Goal: Task Accomplishment & Management: Manage account settings

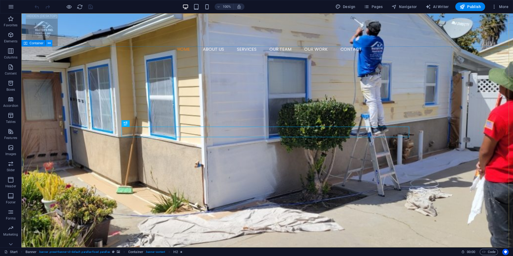
click at [50, 42] on icon at bounding box center [49, 43] width 3 height 6
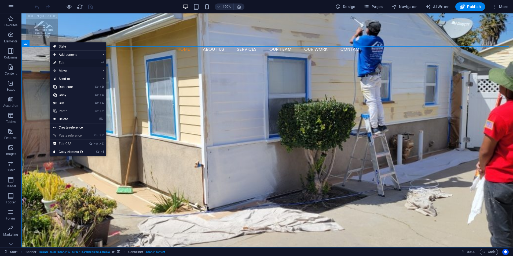
click at [69, 60] on link "⏎ Edit" at bounding box center [68, 63] width 36 height 8
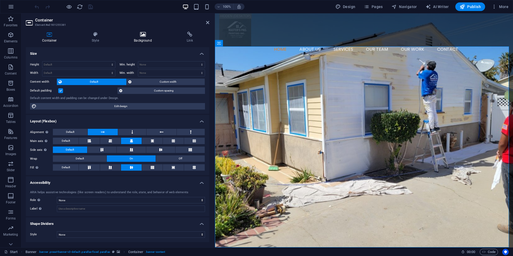
click at [145, 35] on icon at bounding box center [142, 34] width 51 height 5
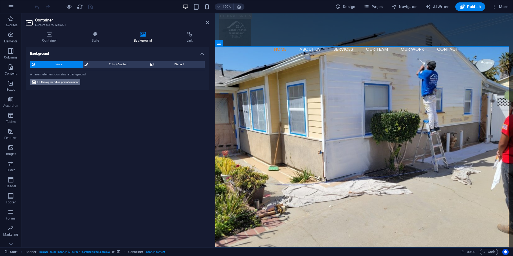
click at [76, 84] on span "Edit background on parent element" at bounding box center [57, 82] width 41 height 6
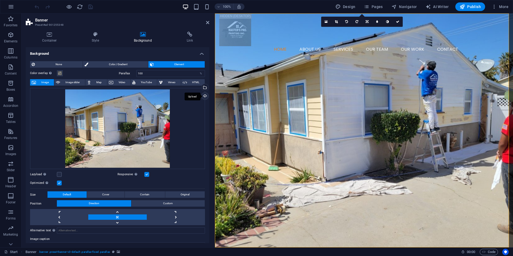
click at [204, 97] on div "Upload" at bounding box center [204, 97] width 8 height 8
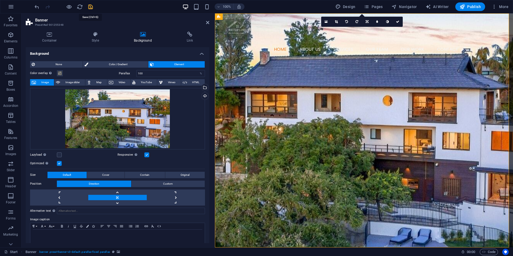
click at [89, 8] on icon "save" at bounding box center [90, 7] width 6 height 6
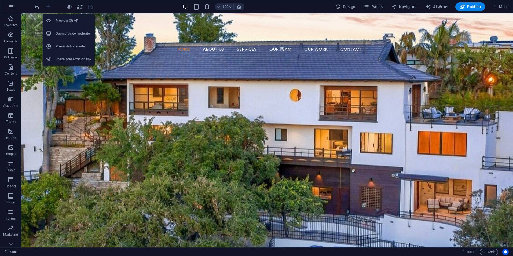
click at [71, 33] on h6 "Open preview website" at bounding box center [74, 33] width 36 height 6
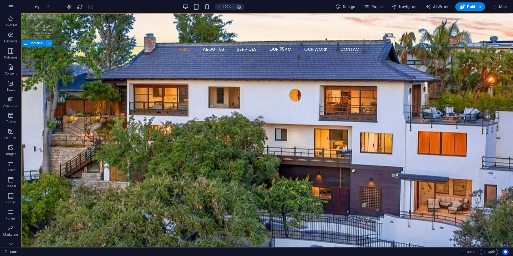
click at [49, 45] on icon at bounding box center [49, 43] width 3 height 6
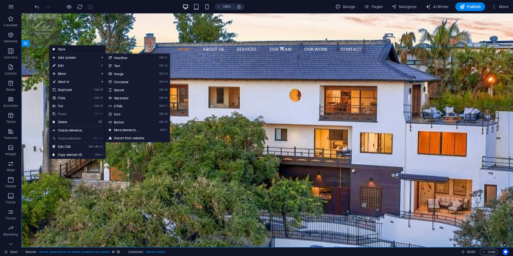
click at [59, 49] on link "Style" at bounding box center [77, 49] width 56 height 8
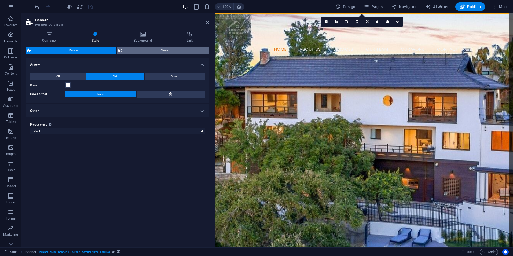
click at [157, 50] on span "Element" at bounding box center [166, 50] width 84 height 6
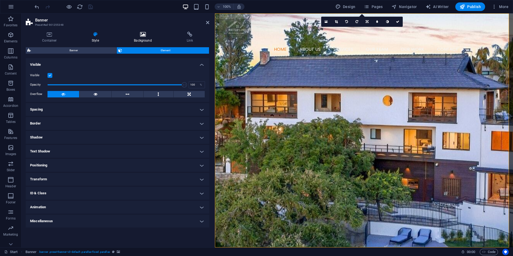
click at [145, 35] on icon at bounding box center [142, 34] width 51 height 5
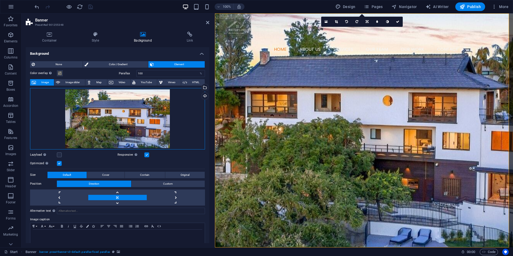
click at [144, 128] on div "Drag files here, click to choose files or select files from Files or our free s…" at bounding box center [117, 118] width 175 height 61
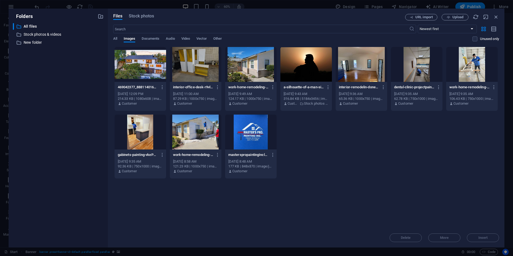
click at [130, 56] on div at bounding box center [139, 64] width 51 height 35
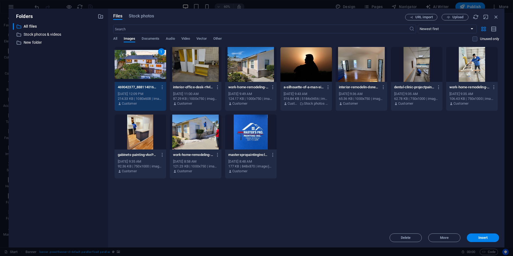
click at [130, 60] on div "1" at bounding box center [139, 64] width 51 height 35
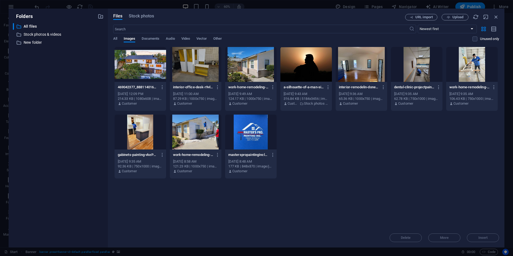
click at [130, 60] on div at bounding box center [139, 64] width 51 height 35
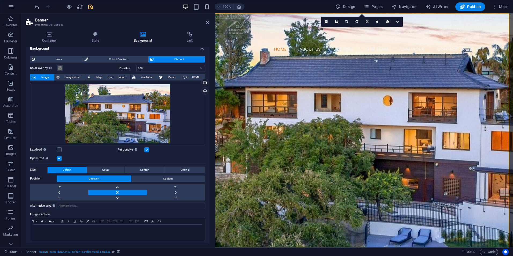
scroll to position [8, 0]
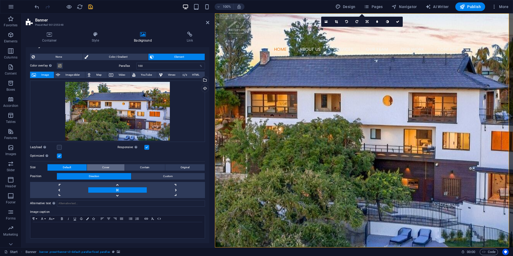
click at [113, 168] on button "Cover" at bounding box center [106, 167] width 38 height 6
click at [140, 167] on span "Contain" at bounding box center [144, 167] width 9 height 6
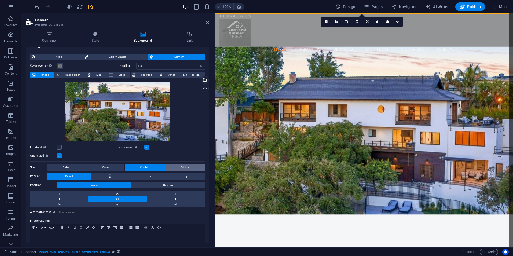
click at [180, 168] on span "Original" at bounding box center [184, 167] width 9 height 6
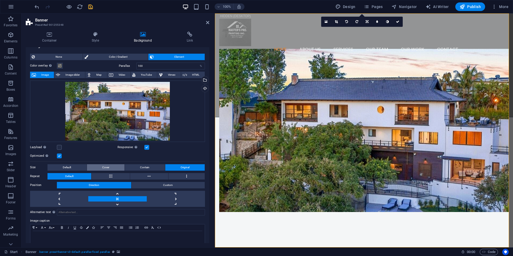
click at [114, 167] on button "Cover" at bounding box center [106, 167] width 38 height 6
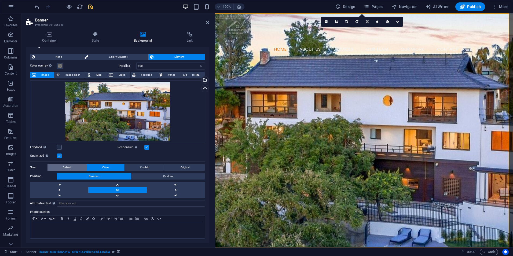
click at [66, 168] on span "Default" at bounding box center [67, 167] width 8 height 6
click at [93, 168] on button "Cover" at bounding box center [106, 167] width 38 height 6
click at [91, 7] on icon "save" at bounding box center [90, 7] width 6 height 6
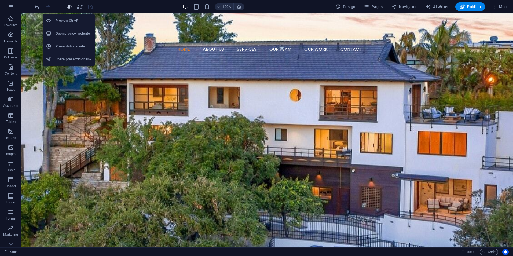
click at [71, 8] on icon "button" at bounding box center [69, 7] width 6 height 6
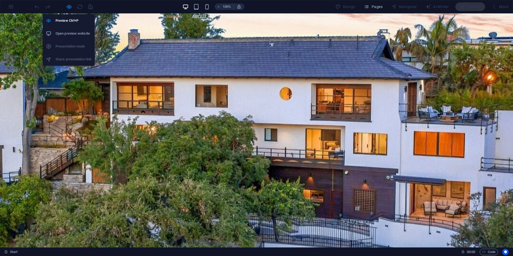
click at [77, 35] on h6 "Open preview website" at bounding box center [74, 33] width 36 height 6
click at [68, 5] on icon "button" at bounding box center [69, 7] width 6 height 6
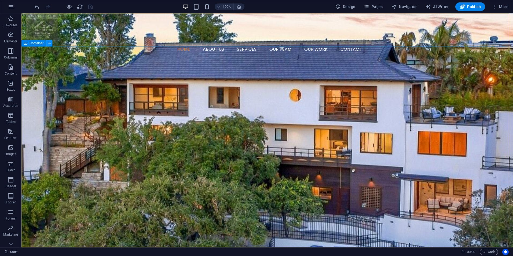
click at [50, 43] on icon at bounding box center [49, 43] width 3 height 6
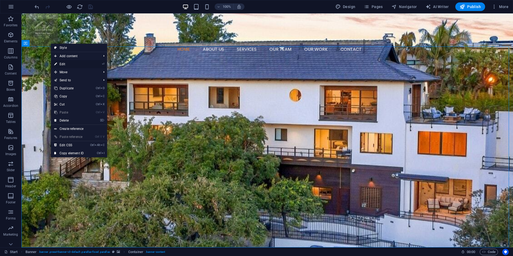
click at [66, 65] on link "⏎ Edit" at bounding box center [69, 64] width 36 height 8
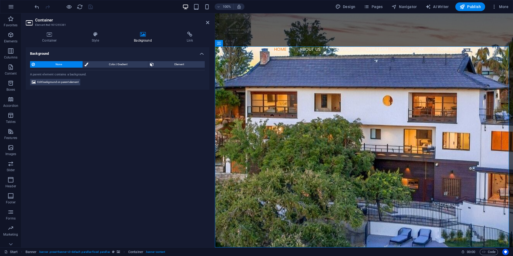
click at [147, 41] on h4 "Background" at bounding box center [143, 37] width 53 height 11
click at [50, 80] on span "Edit background on parent element" at bounding box center [57, 82] width 41 height 6
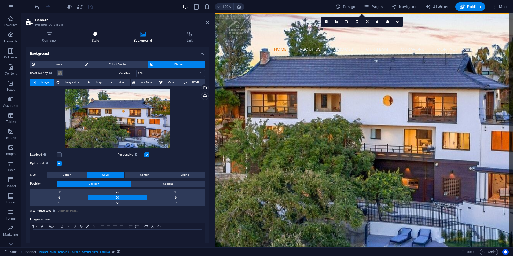
click at [93, 38] on h4 "Style" at bounding box center [96, 37] width 42 height 11
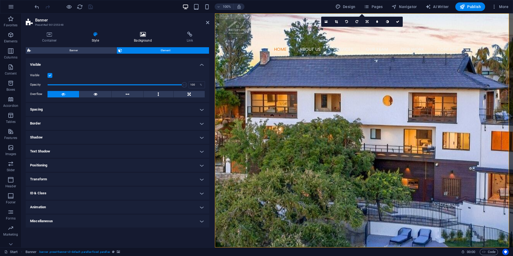
click at [142, 36] on icon at bounding box center [142, 34] width 51 height 5
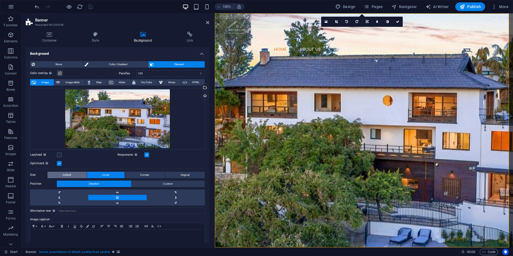
click at [71, 172] on span "Default" at bounding box center [67, 175] width 8 height 6
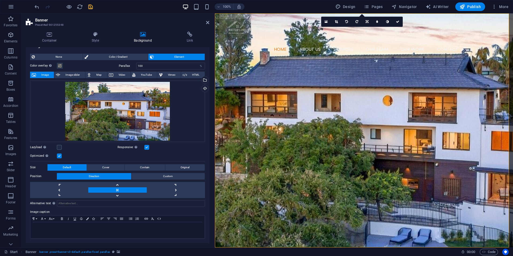
click at [145, 146] on label at bounding box center [146, 147] width 5 height 5
click at [0, 0] on input "Responsive Automatically load retina image and smartphone optimized sizes." at bounding box center [0, 0] width 0 height 0
click at [145, 147] on label at bounding box center [146, 147] width 5 height 5
click at [0, 0] on input "Responsive Automatically load retina image and smartphone optimized sizes." at bounding box center [0, 0] width 0 height 0
click at [63, 54] on span "None" at bounding box center [58, 57] width 45 height 6
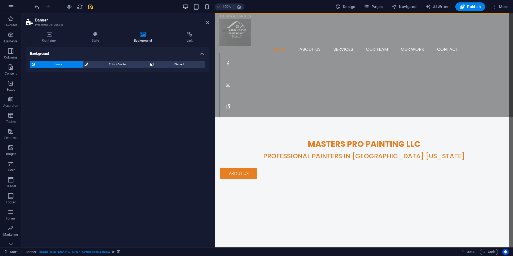
scroll to position [0, 0]
click at [198, 65] on span "Element" at bounding box center [179, 64] width 48 height 6
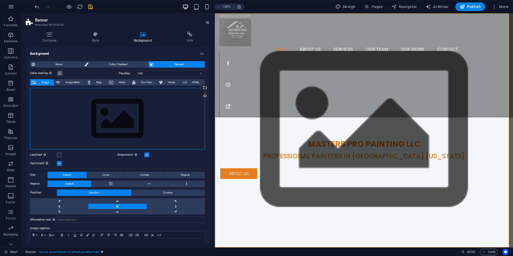
click at [128, 130] on div "Drag files here, click to choose files or select files from Files or our free s…" at bounding box center [117, 118] width 175 height 61
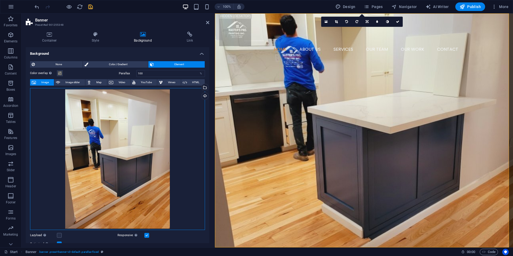
click at [113, 105] on div "Drag files here, click to choose files or select files from Files or our free s…" at bounding box center [117, 159] width 175 height 142
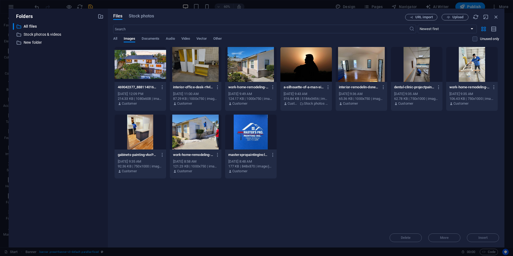
click at [153, 65] on div at bounding box center [139, 64] width 51 height 35
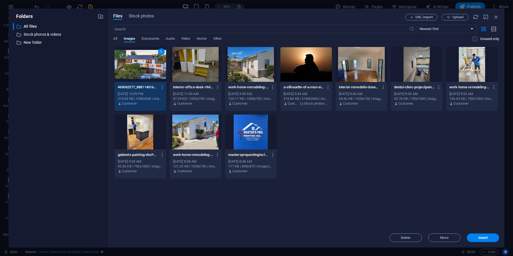
click at [153, 65] on div "1" at bounding box center [139, 64] width 51 height 35
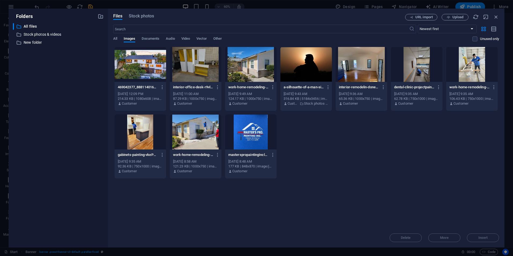
click at [153, 65] on div at bounding box center [139, 64] width 51 height 35
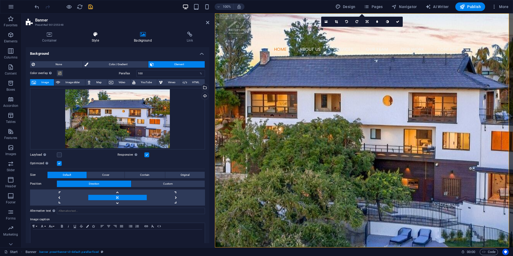
click at [93, 39] on h4 "Style" at bounding box center [96, 37] width 42 height 11
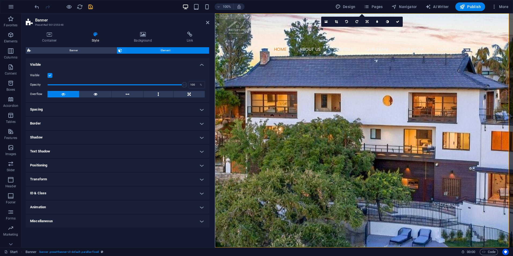
click at [181, 224] on h4 "Miscellaneous" at bounding box center [117, 220] width 183 height 13
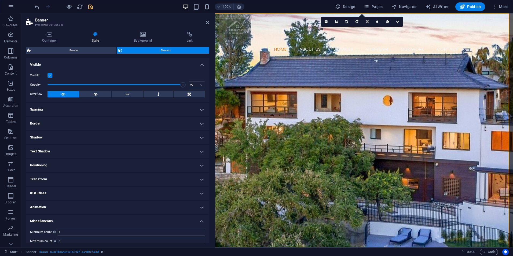
click at [181, 86] on span at bounding box center [182, 84] width 5 height 5
drag, startPoint x: 181, startPoint y: 86, endPoint x: 160, endPoint y: 86, distance: 21.2
click at [160, 86] on span at bounding box center [162, 84] width 5 height 5
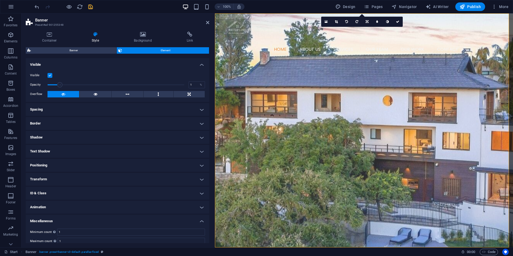
drag, startPoint x: 160, startPoint y: 86, endPoint x: 40, endPoint y: 85, distance: 119.9
click at [40, 85] on div "Opacity 1 %" at bounding box center [117, 85] width 175 height 8
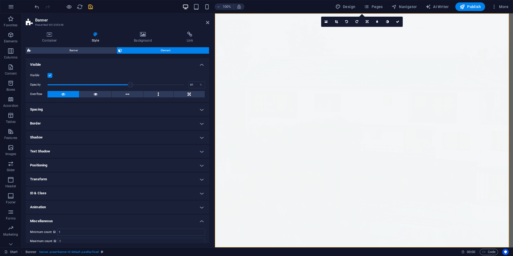
drag, startPoint x: 47, startPoint y: 84, endPoint x: 130, endPoint y: 87, distance: 82.4
click at [130, 87] on span at bounding box center [130, 84] width 5 height 5
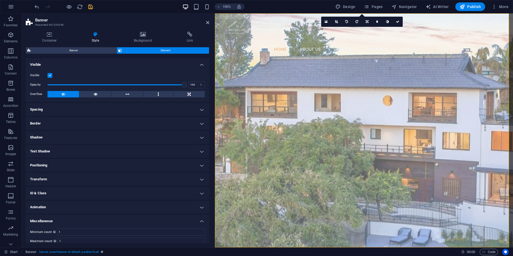
drag, startPoint x: 130, startPoint y: 87, endPoint x: 199, endPoint y: 81, distance: 69.2
click at [199, 81] on div "Opacity 100 %" at bounding box center [117, 85] width 175 height 8
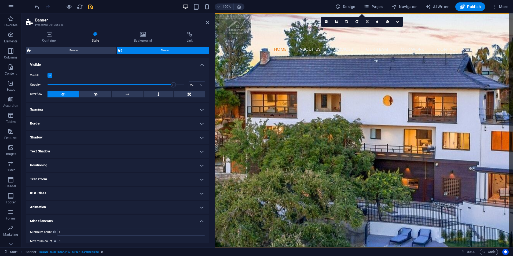
drag, startPoint x: 182, startPoint y: 86, endPoint x: 173, endPoint y: 84, distance: 9.7
click at [173, 84] on span at bounding box center [173, 84] width 5 height 5
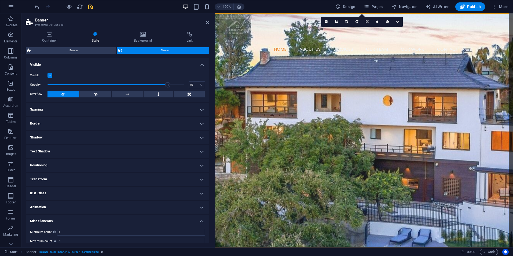
drag, startPoint x: 173, startPoint y: 84, endPoint x: 167, endPoint y: 84, distance: 6.2
click at [167, 84] on span at bounding box center [167, 84] width 5 height 5
type input "100"
drag, startPoint x: 167, startPoint y: 84, endPoint x: 208, endPoint y: 86, distance: 41.9
click at [208, 86] on div "Layout How this element expands within the layout (Flexbox). Size Default auto …" at bounding box center [117, 150] width 183 height 185
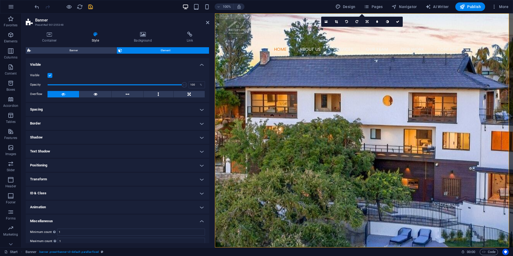
click at [138, 133] on h4 "Shadow" at bounding box center [117, 137] width 183 height 13
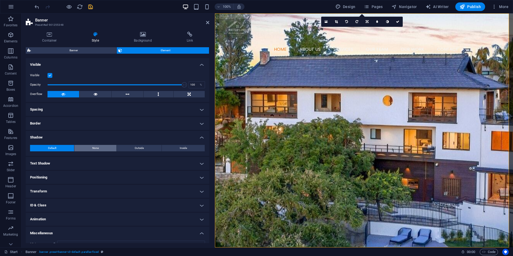
click at [103, 145] on button "None" at bounding box center [95, 148] width 42 height 6
click at [64, 147] on button "Default" at bounding box center [52, 148] width 44 height 6
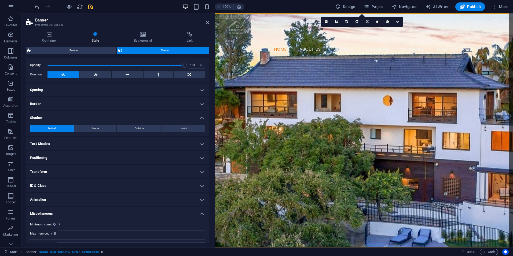
scroll to position [27, 0]
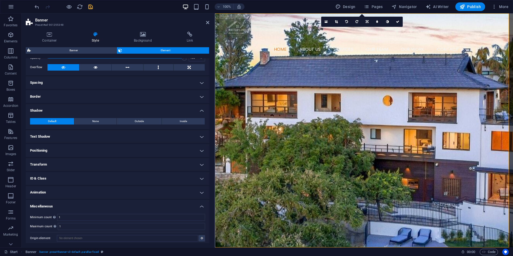
click at [80, 153] on h4 "Positioning" at bounding box center [117, 150] width 183 height 13
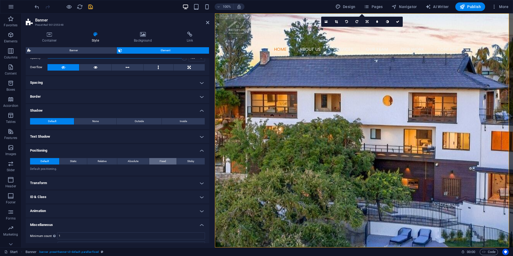
click at [162, 158] on span "Fixed" at bounding box center [163, 161] width 6 height 6
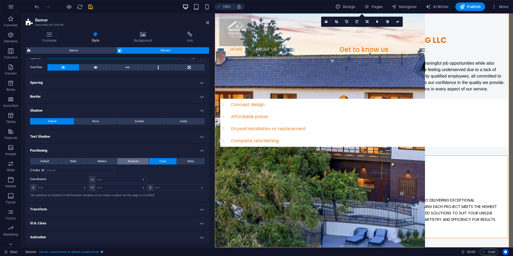
click at [136, 161] on span "Absolute" at bounding box center [133, 161] width 11 height 6
click at [102, 158] on span "Relative" at bounding box center [102, 161] width 9 height 6
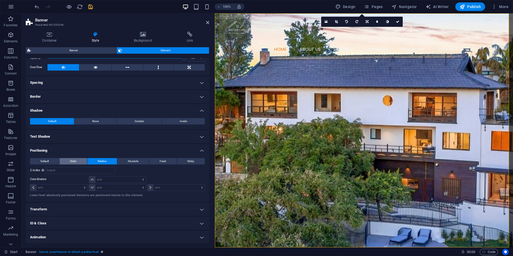
click at [80, 160] on button "Static" at bounding box center [73, 161] width 27 height 6
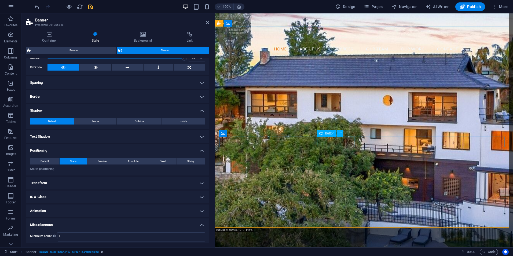
scroll to position [0, 0]
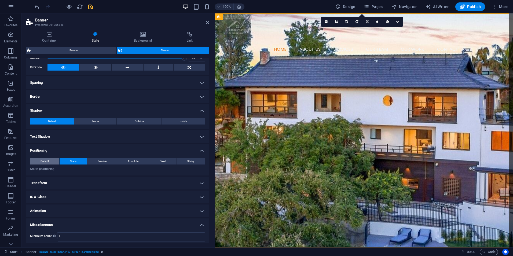
click at [47, 160] on span "Default" at bounding box center [44, 161] width 8 height 6
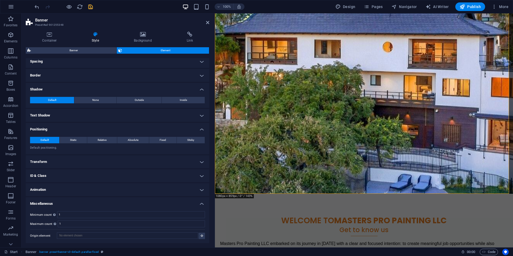
scroll to position [48, 0]
click at [83, 176] on h4 "ID & Class" at bounding box center [117, 175] width 183 height 13
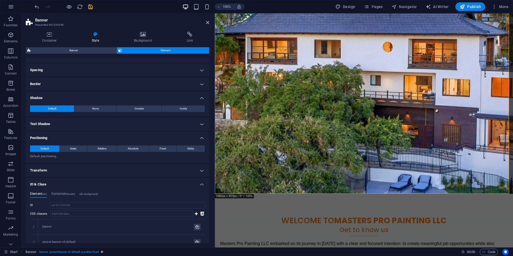
scroll to position [0, 0]
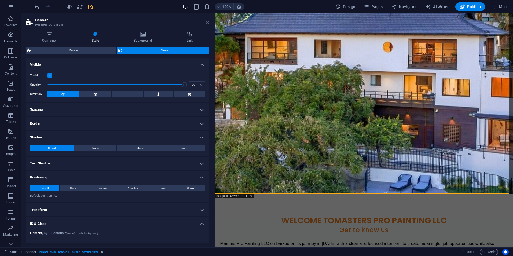
click at [208, 22] on aside "Banner Preset #ed-901255348 Container Style Background Link Size Height Default…" at bounding box center [117, 130] width 193 height 234
click at [208, 22] on icon at bounding box center [207, 22] width 3 height 4
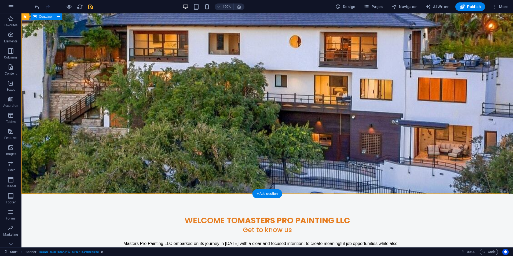
click at [279, 160] on div "masters pro painting LLC PROFESSIONAL PAINTERS IN [GEOGRAPHIC_DATA] [US_STATE] …" at bounding box center [266, 112] width 491 height 97
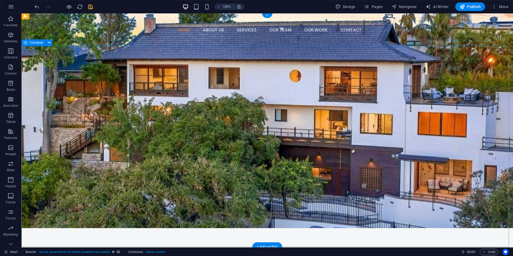
scroll to position [27, 0]
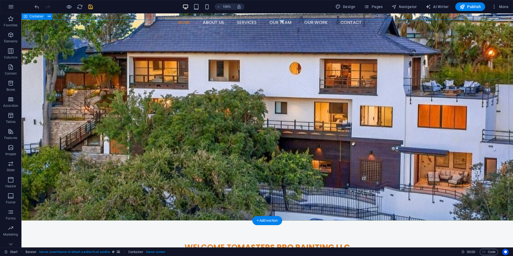
click at [130, 90] on div "masters pro painting LLC PROFESSIONAL PAINTERS IN [GEOGRAPHIC_DATA] [US_STATE] …" at bounding box center [266, 138] width 491 height 97
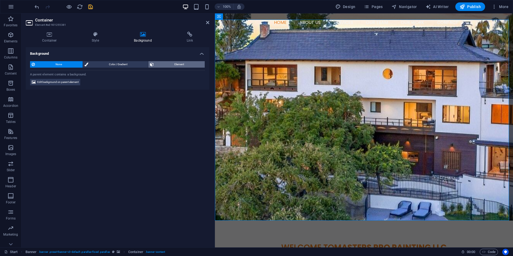
click at [180, 64] on span "Element" at bounding box center [179, 64] width 48 height 6
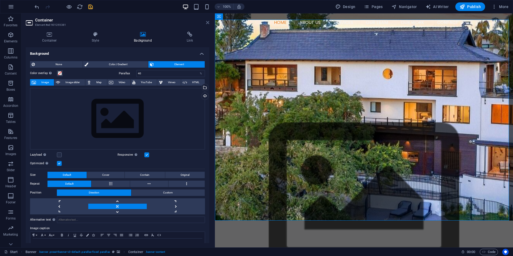
click at [207, 20] on icon at bounding box center [207, 22] width 3 height 4
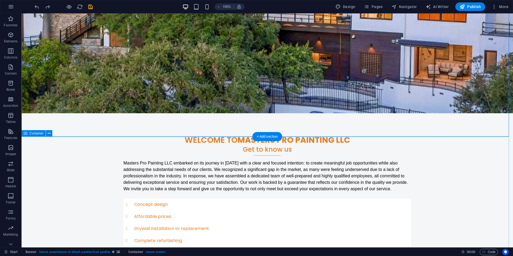
scroll to position [0, 0]
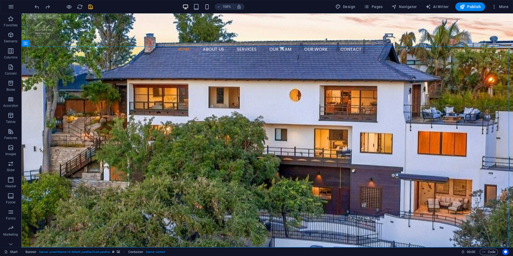
click at [91, 10] on div at bounding box center [64, 6] width 60 height 9
click at [91, 6] on icon "save" at bounding box center [90, 7] width 6 height 6
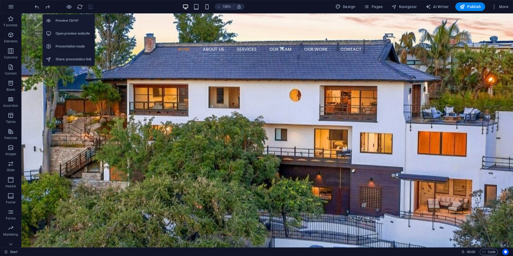
click at [75, 33] on h6 "Open preview website" at bounding box center [74, 33] width 36 height 6
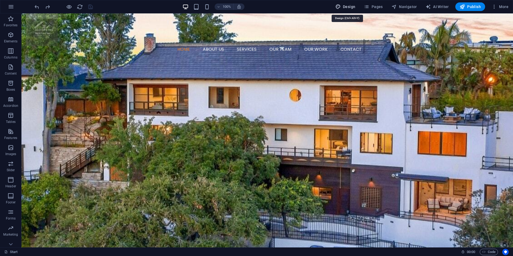
click at [355, 7] on span "Design" at bounding box center [345, 6] width 20 height 5
select select "px"
select select "400"
select select "px"
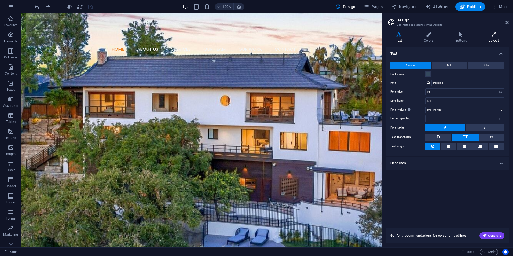
click at [494, 38] on h4 "Layout" at bounding box center [494, 37] width 30 height 11
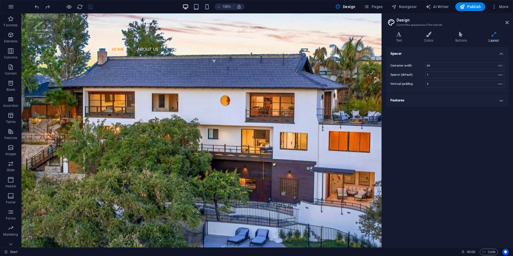
click at [501, 101] on h4 "Features" at bounding box center [447, 100] width 123 height 13
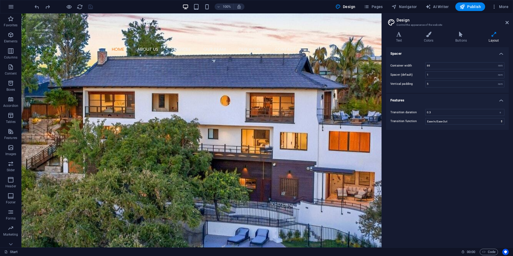
click at [501, 101] on h4 "Features" at bounding box center [447, 99] width 123 height 10
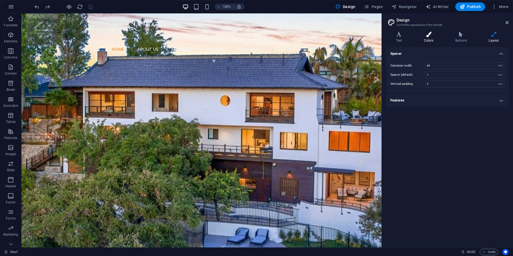
click at [431, 38] on h4 "Colors" at bounding box center [429, 37] width 31 height 11
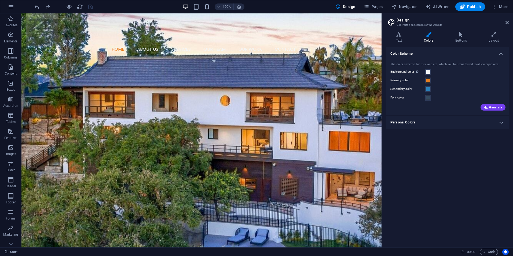
click at [454, 123] on h4 "Personal Colors" at bounding box center [447, 122] width 123 height 13
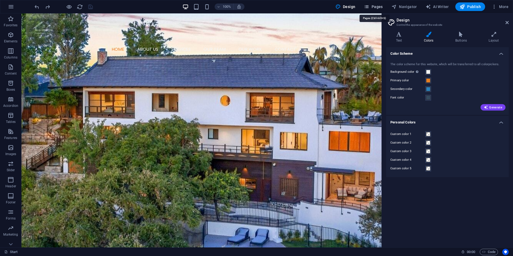
click at [378, 7] on span "Pages" at bounding box center [373, 6] width 19 height 5
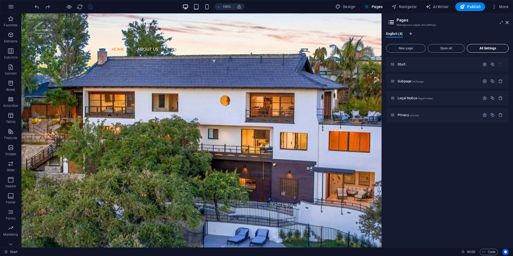
click at [498, 47] on span "All Settings" at bounding box center [487, 48] width 37 height 3
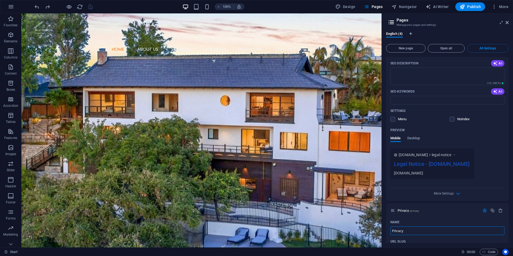
scroll to position [455, 0]
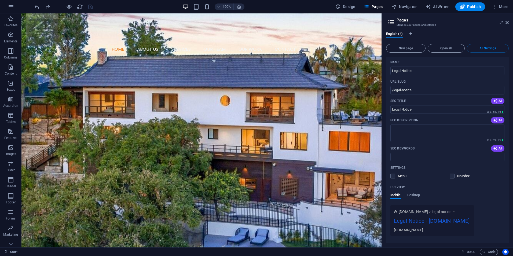
click at [508, 21] on aside "Pages Manage your pages and settings English (4) New page Open all All Settings…" at bounding box center [446, 130] width 131 height 234
click at [505, 23] on icon at bounding box center [506, 22] width 3 height 4
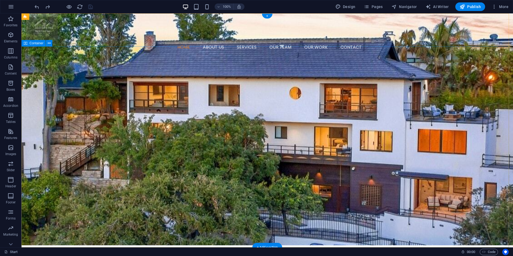
scroll to position [0, 0]
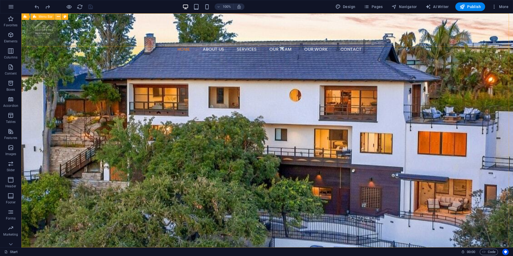
click at [57, 15] on icon at bounding box center [58, 17] width 3 height 6
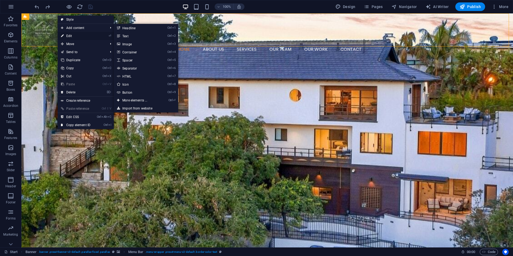
click at [70, 35] on link "⏎ Edit" at bounding box center [76, 36] width 36 height 8
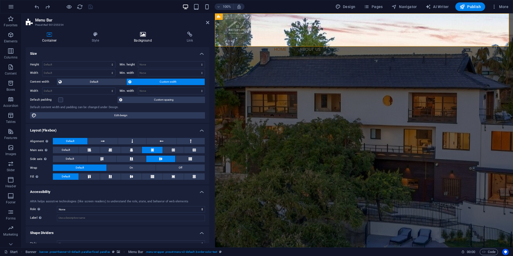
click at [145, 33] on icon at bounding box center [142, 34] width 51 height 5
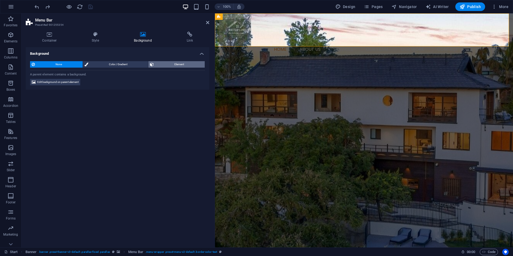
click at [179, 65] on span "Element" at bounding box center [179, 64] width 48 height 6
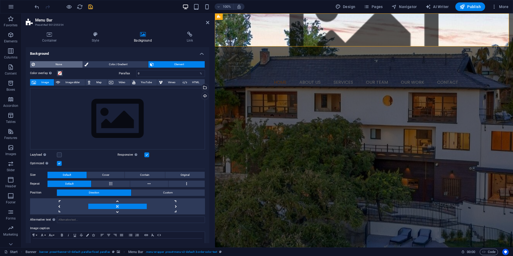
click at [50, 62] on span "None" at bounding box center [58, 64] width 45 height 6
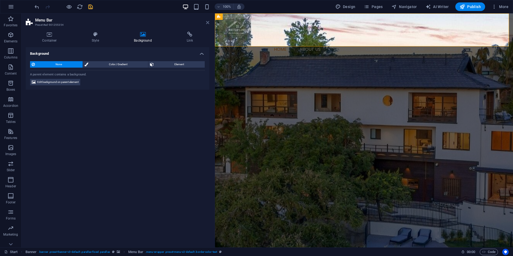
click at [207, 22] on icon at bounding box center [207, 22] width 3 height 4
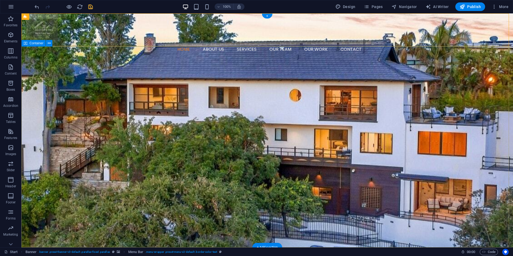
click at [359, 124] on div "masters pro painting LLC PROFESSIONAL PAINTERS IN [GEOGRAPHIC_DATA] [US_STATE] …" at bounding box center [266, 165] width 491 height 97
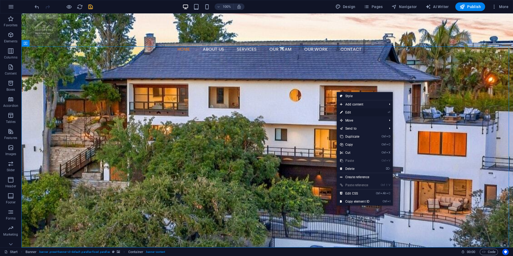
click at [356, 111] on link "⏎ Edit" at bounding box center [354, 112] width 36 height 8
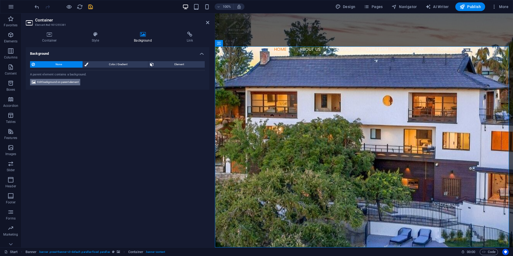
click at [72, 82] on span "Edit background on parent element" at bounding box center [57, 82] width 41 height 6
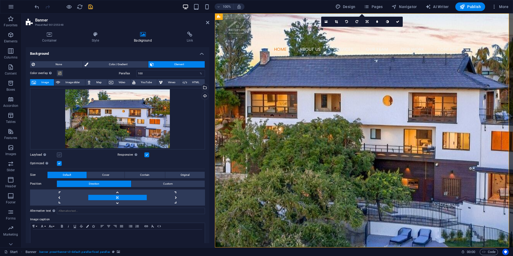
click at [61, 155] on label at bounding box center [59, 154] width 5 height 5
click at [0, 0] on input "Lazyload Loading images after the page loads improves page speed." at bounding box center [0, 0] width 0 height 0
click at [61, 155] on label at bounding box center [59, 154] width 5 height 5
click at [0, 0] on input "Lazyload Loading images after the page loads improves page speed." at bounding box center [0, 0] width 0 height 0
click at [169, 182] on span "Custom" at bounding box center [168, 183] width 10 height 6
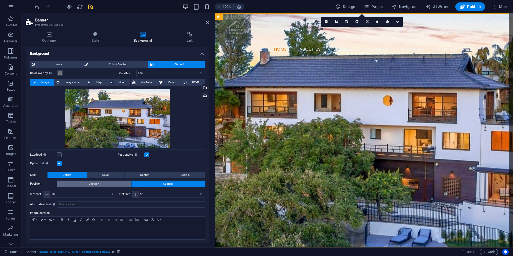
click at [117, 181] on button "Direction" at bounding box center [94, 183] width 74 height 6
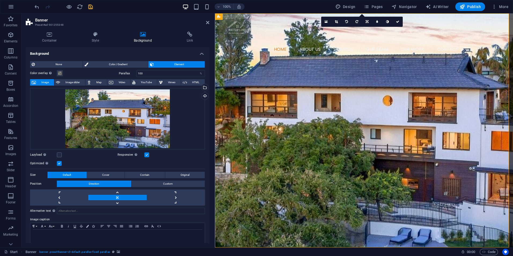
scroll to position [8, 0]
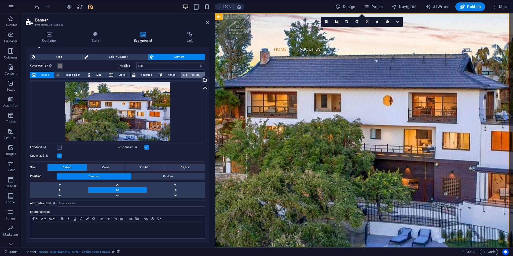
click at [195, 75] on span "HTML" at bounding box center [195, 75] width 14 height 6
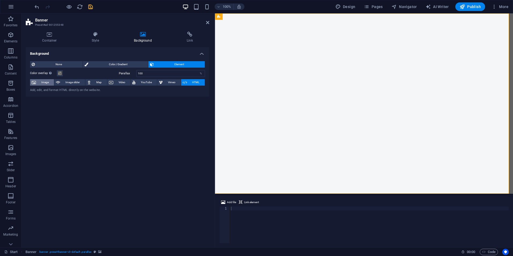
click at [41, 82] on span "Image" at bounding box center [45, 82] width 15 height 6
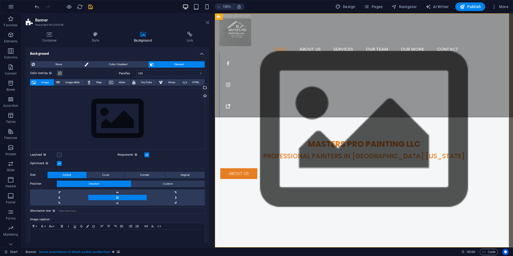
click at [207, 21] on icon at bounding box center [207, 22] width 3 height 4
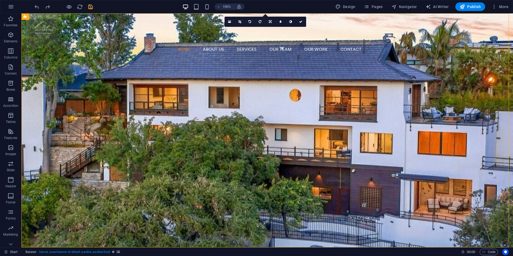
click at [91, 5] on icon "save" at bounding box center [90, 7] width 6 height 6
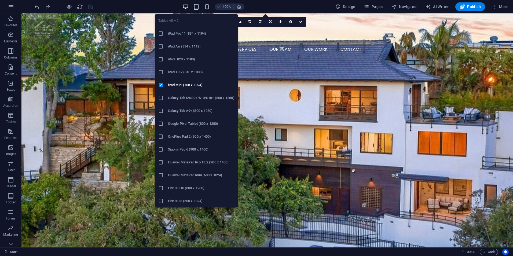
click at [199, 6] on icon "button" at bounding box center [196, 7] width 6 height 6
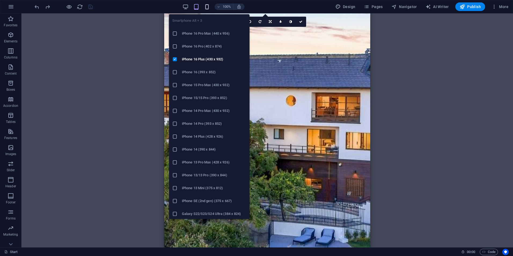
click at [209, 7] on icon "button" at bounding box center [207, 7] width 6 height 6
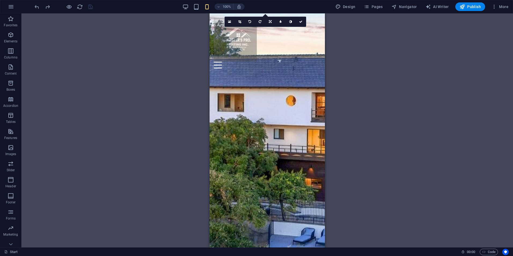
click at [190, 9] on div "100%" at bounding box center [213, 6] width 62 height 9
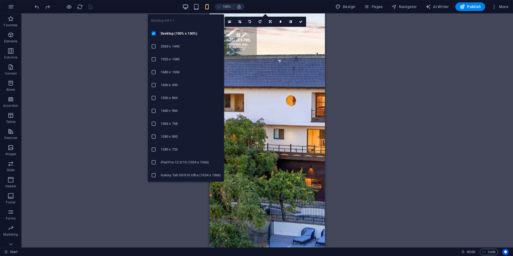
click at [187, 6] on icon "button" at bounding box center [185, 7] width 6 height 6
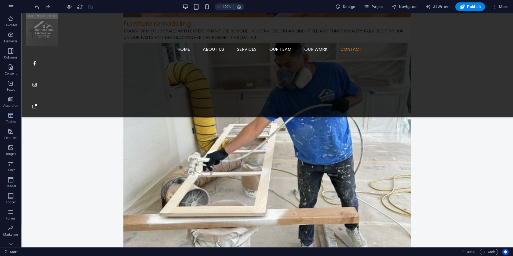
scroll to position [1243, 0]
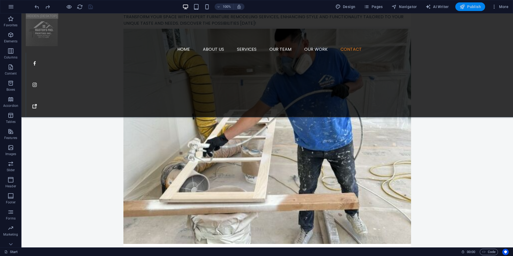
click at [475, 7] on span "Publish" at bounding box center [469, 6] width 21 height 5
